Goal: Use online tool/utility: Utilize a website feature to perform a specific function

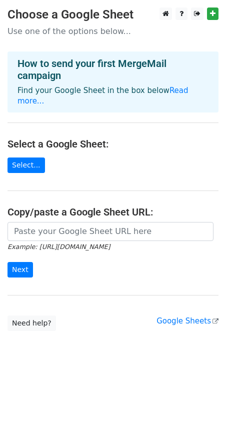
click at [69, 231] on form "Example: https://docs.google.com/spreadsheets/d/abc/edit Next" at bounding box center [113, 250] width 211 height 56
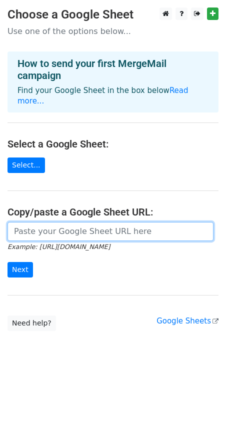
click at [74, 222] on input "url" at bounding box center [111, 231] width 206 height 19
paste input "https://docs.google.com/spreadsheets/d/12TRYWvUCy0cYC7VVhmgbXoCXL9trfnJ_xQdFLAP…"
type input "https://docs.google.com/spreadsheets/d/12TRYWvUCy0cYC7VVhmgbXoCXL9trfnJ_xQdFLAP…"
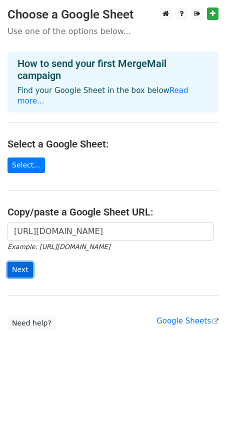
click at [26, 264] on input "Next" at bounding box center [21, 270] width 26 height 16
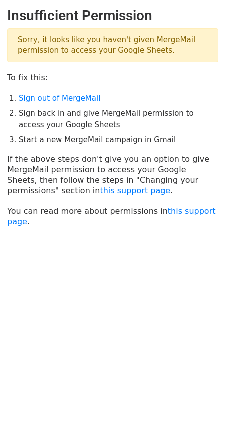
click at [82, 214] on p "You can read more about permissions in this support page ." at bounding box center [113, 216] width 211 height 21
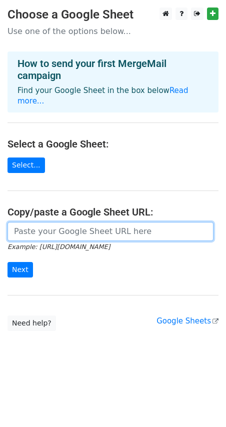
click at [89, 222] on input "url" at bounding box center [111, 231] width 206 height 19
paste input "[URL][DOMAIN_NAME]"
type input "[URL][DOMAIN_NAME]"
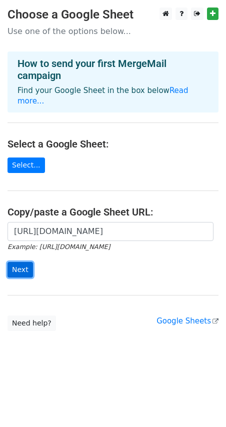
click at [13, 262] on input "Next" at bounding box center [21, 270] width 26 height 16
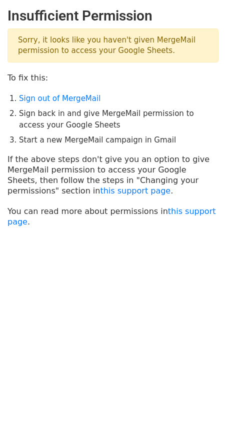
click at [120, 153] on main "Insufficient Permission Sorry, it looks like you haven't given MergeMail permis…" at bounding box center [113, 118] width 226 height 220
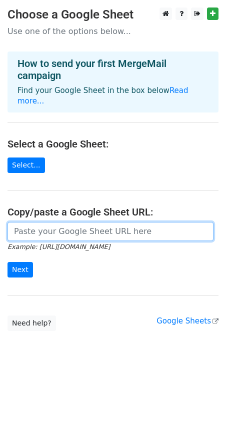
click at [97, 223] on input "url" at bounding box center [111, 231] width 206 height 19
paste input "https://docs.google.com/spreadsheets/d/12TRYWvUCy0cYC7VVhmgbXoCXL9trfnJ_xQdFLAP…"
type input "https://docs.google.com/spreadsheets/d/12TRYWvUCy0cYC7VVhmgbXoCXL9trfnJ_xQdFLAP…"
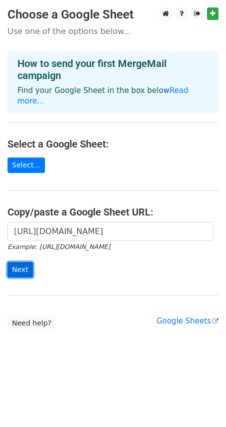
click at [12, 262] on input "Next" at bounding box center [21, 270] width 26 height 16
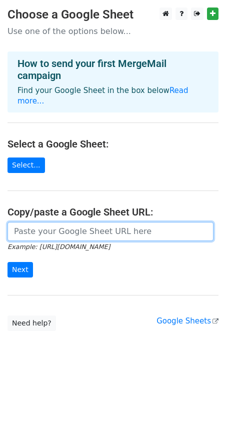
click at [122, 226] on input "url" at bounding box center [111, 231] width 206 height 19
paste input "https://docs.google.com/spreadsheets/d/12TRYWvUCy0cYC7VVhmgbXoCXL9trfnJ_xQdFLAP…"
type input "https://docs.google.com/spreadsheets/d/12TRYWvUCy0cYC7VVhmgbXoCXL9trfnJ_xQdFLAP…"
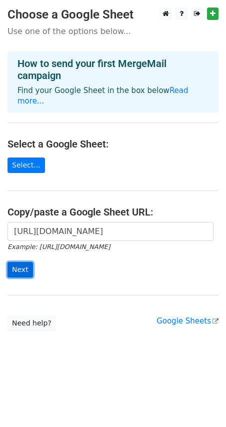
scroll to position [0, 0]
click at [24, 262] on input "Next" at bounding box center [21, 270] width 26 height 16
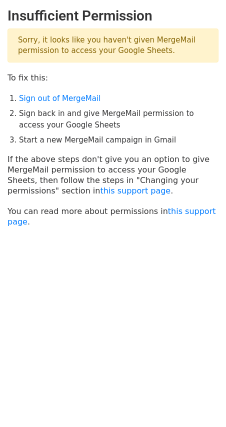
click at [150, 148] on main "Insufficient Permission Sorry, it looks like you haven't given MergeMail permis…" at bounding box center [113, 118] width 226 height 220
